Goal: Communication & Community: Answer question/provide support

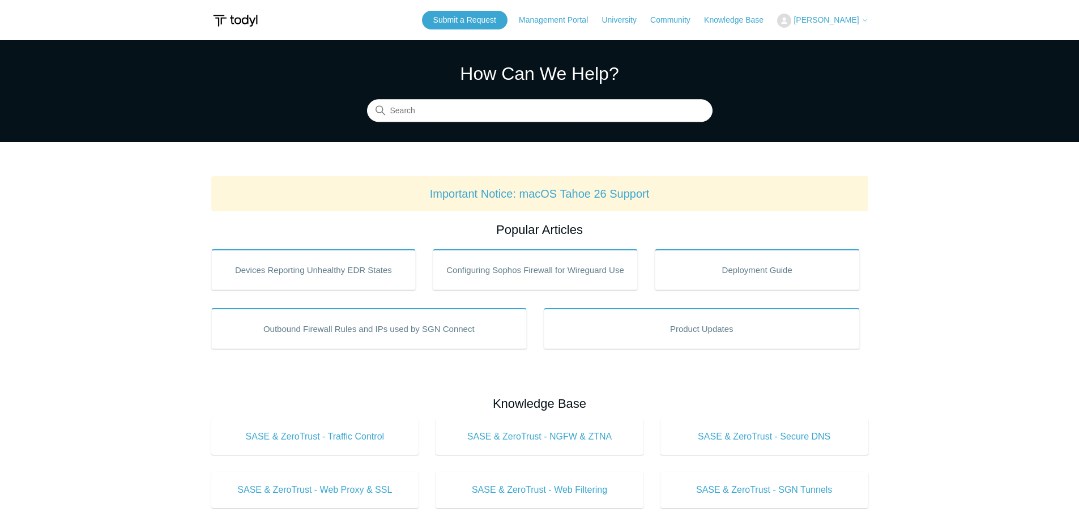
click at [844, 15] on button "[PERSON_NAME]" at bounding box center [822, 21] width 91 height 14
click at [806, 47] on link "My Support Requests" at bounding box center [833, 45] width 110 height 20
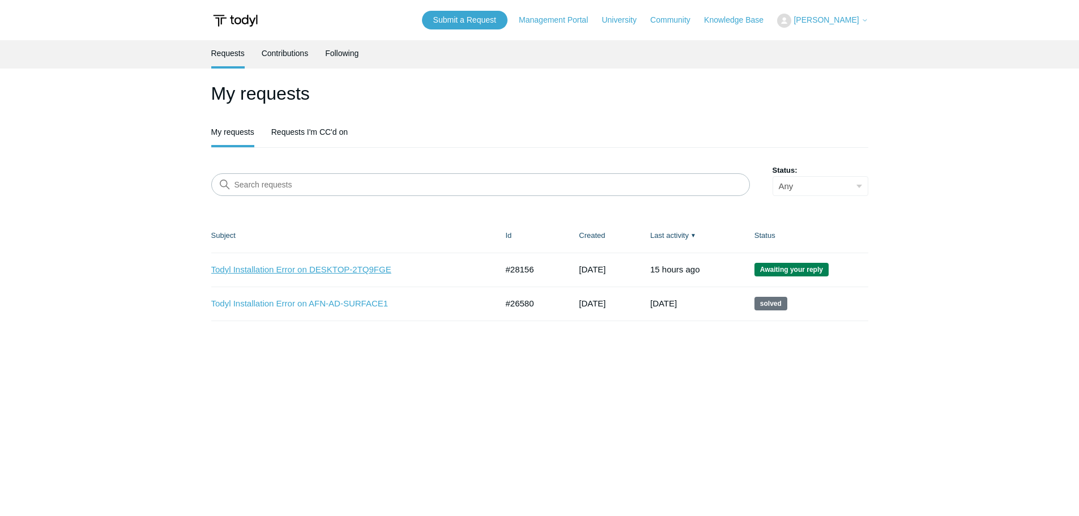
click at [352, 271] on link "Todyl Installation Error on DESKTOP-2TQ9FGE" at bounding box center [345, 269] width 269 height 13
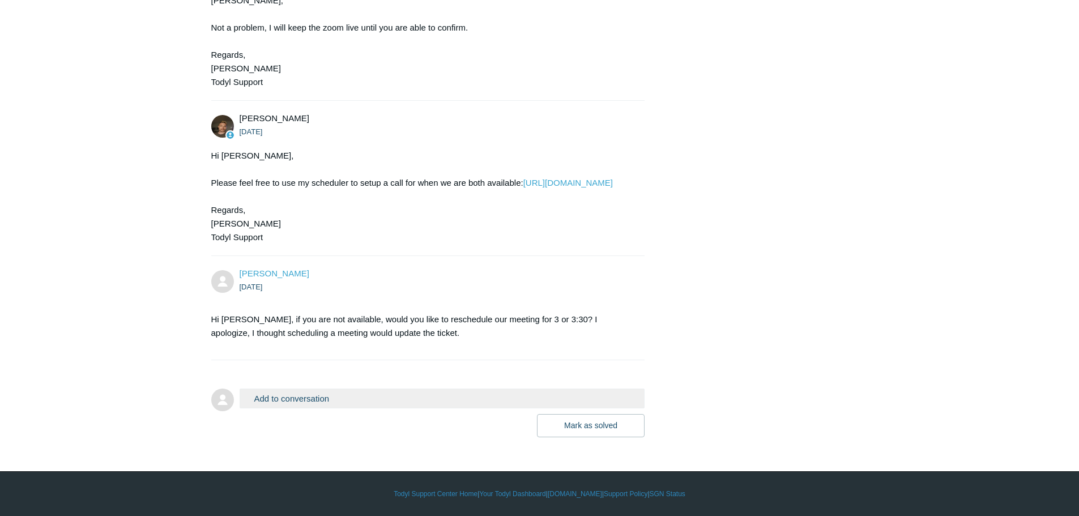
scroll to position [3466, 0]
click at [302, 403] on button "Add to conversation" at bounding box center [443, 399] width 406 height 20
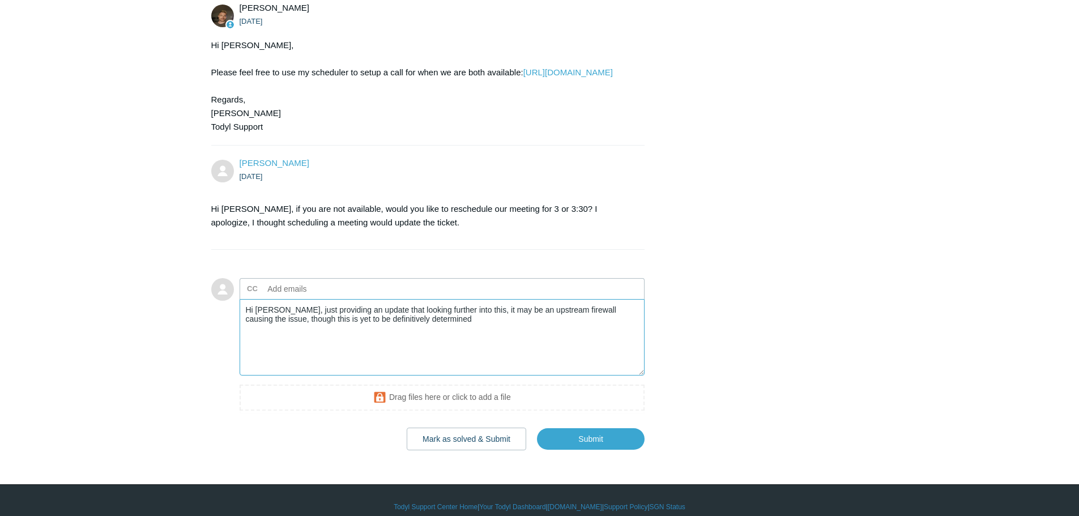
scroll to position [3579, 0]
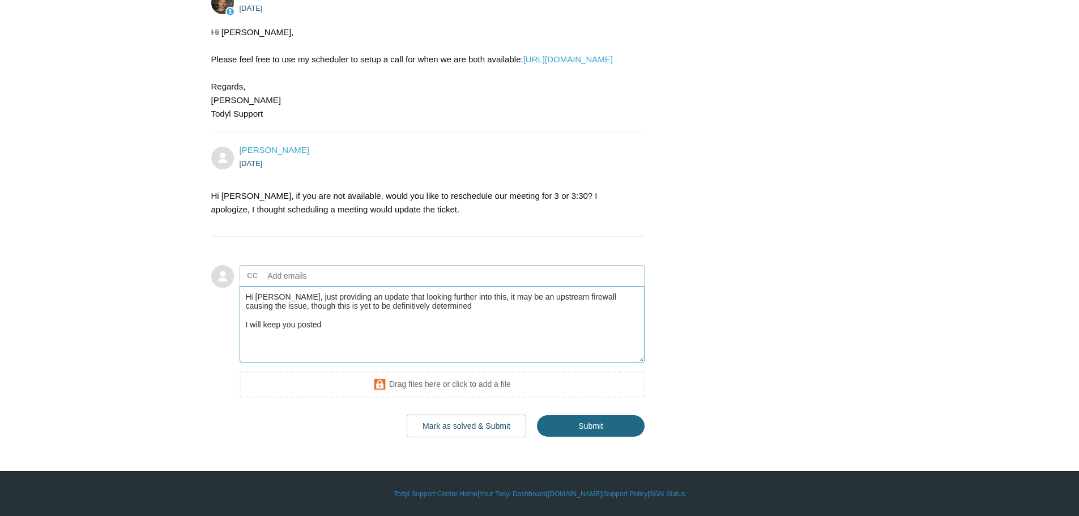
type textarea "Hi Andy, just providing an update that looking further into this, it may be an …"
click at [615, 437] on input "Submit" at bounding box center [591, 426] width 108 height 23
